Goal: Entertainment & Leisure: Consume media (video, audio)

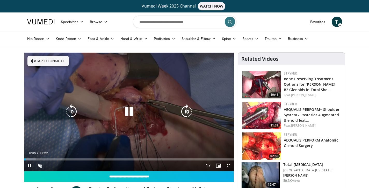
click at [44, 62] on button "Tap to unmute" at bounding box center [47, 61] width 41 height 10
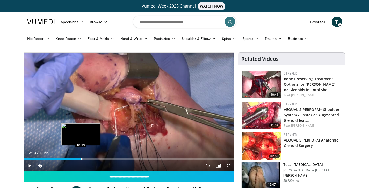
drag, startPoint x: 30, startPoint y: 159, endPoint x: 81, endPoint y: 156, distance: 50.7
click at [81, 156] on div "Loaded : 27.98% 03:13 03:13" at bounding box center [129, 157] width 210 height 5
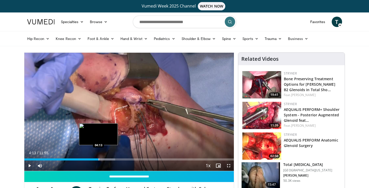
drag, startPoint x: 82, startPoint y: 159, endPoint x: 99, endPoint y: 158, distance: 16.1
click at [99, 158] on div "Progress Bar" at bounding box center [99, 159] width 1 height 2
drag, startPoint x: 99, startPoint y: 158, endPoint x: 110, endPoint y: 156, distance: 11.1
click at [110, 156] on div "Loaded : 48.96% 04:51 04:50" at bounding box center [129, 157] width 210 height 5
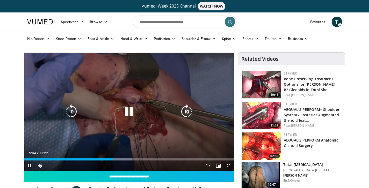
click at [188, 111] on icon "Video Player" at bounding box center [187, 111] width 15 height 15
click at [189, 111] on icon "Video Player" at bounding box center [187, 111] width 15 height 15
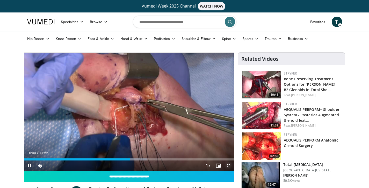
click at [231, 166] on span "Video Player" at bounding box center [229, 165] width 10 height 10
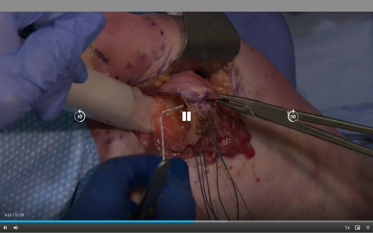
click at [296, 119] on icon "Video Player" at bounding box center [293, 116] width 15 height 15
click at [296, 118] on icon "Video Player" at bounding box center [293, 116] width 15 height 15
click at [295, 118] on icon "Video Player" at bounding box center [293, 116] width 15 height 15
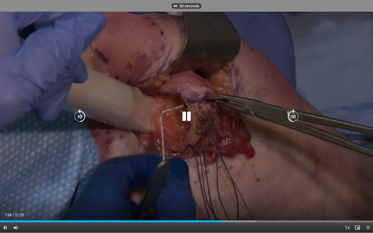
click at [295, 118] on icon "Video Player" at bounding box center [293, 116] width 15 height 15
click at [293, 115] on icon "Video Player" at bounding box center [293, 116] width 15 height 15
